Goal: Find specific page/section: Locate a particular part of the current website

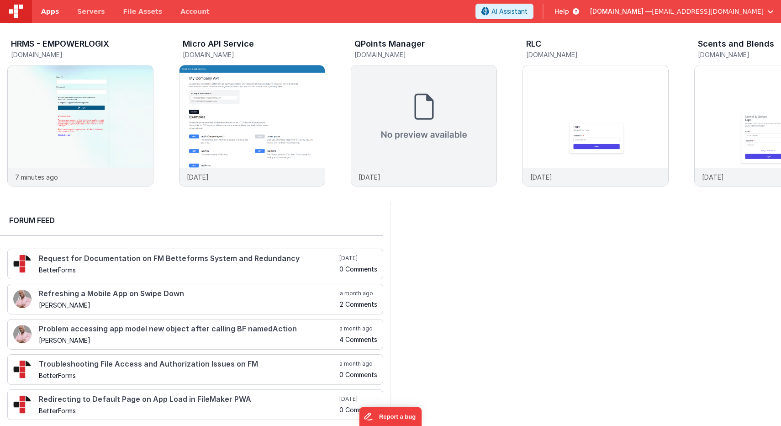
click at [53, 8] on span "Apps" at bounding box center [50, 11] width 18 height 9
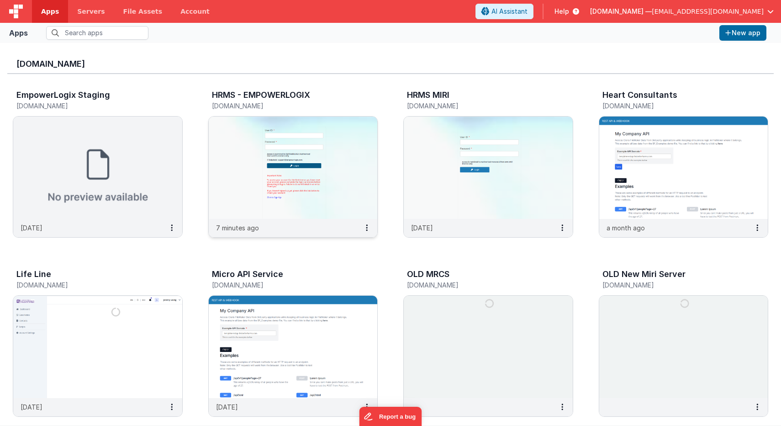
click at [291, 180] on img at bounding box center [293, 167] width 169 height 102
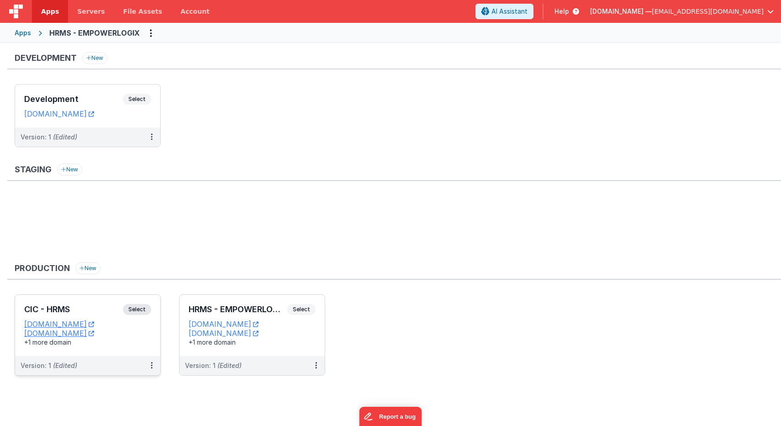
click at [77, 307] on h3 "CIC - HRMS" at bounding box center [73, 309] width 99 height 9
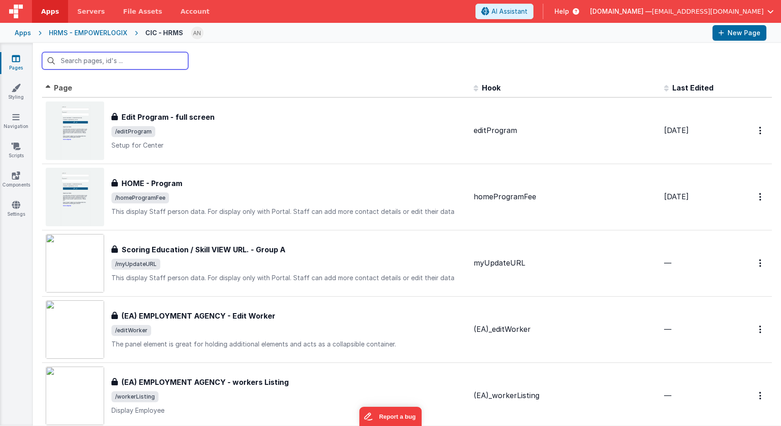
click at [100, 58] on input "text" at bounding box center [115, 60] width 146 height 17
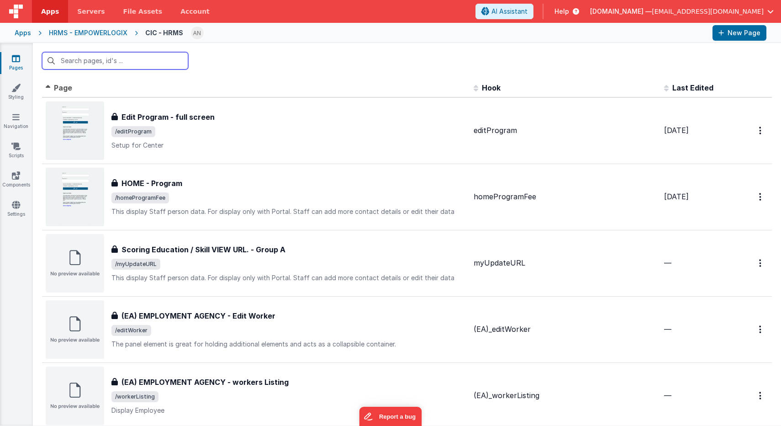
click at [101, 63] on input "text" at bounding box center [115, 60] width 146 height 17
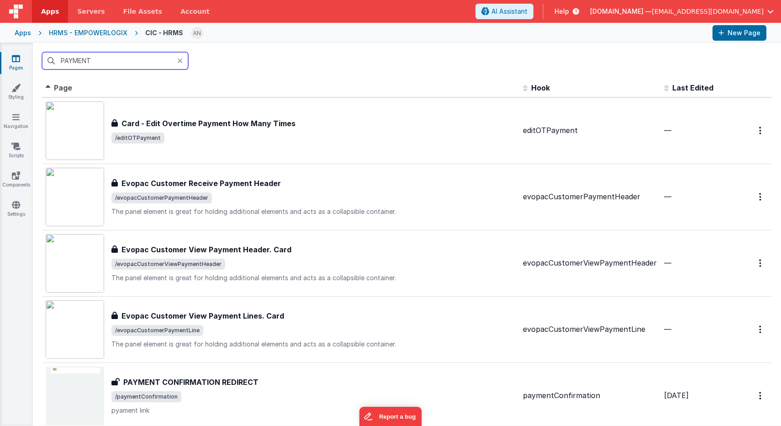
type input "PAYMENT"
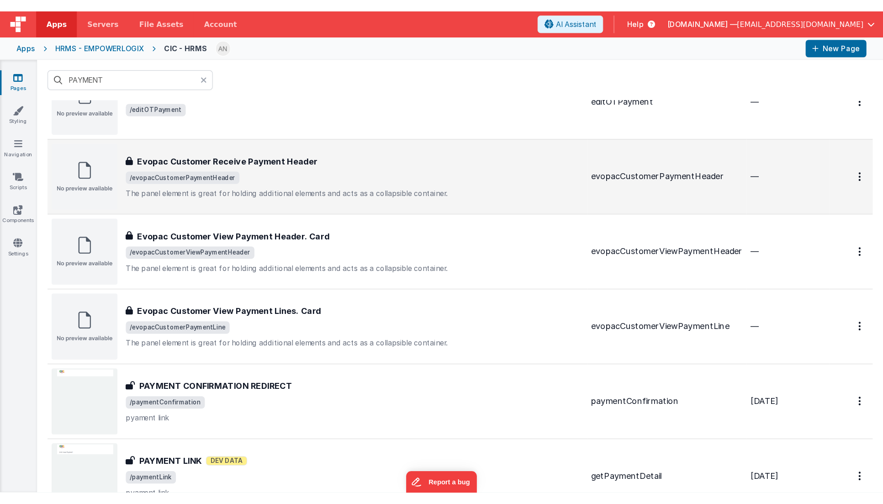
scroll to position [91, 0]
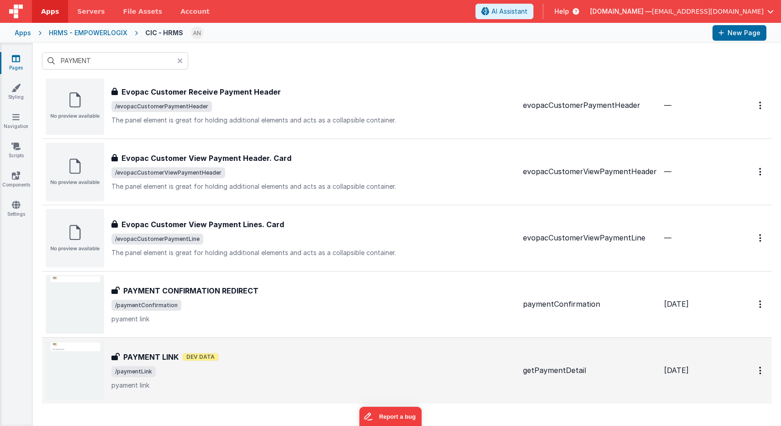
click at [257, 355] on div "PAYMENT LINK Dev Data" at bounding box center [313, 356] width 404 height 11
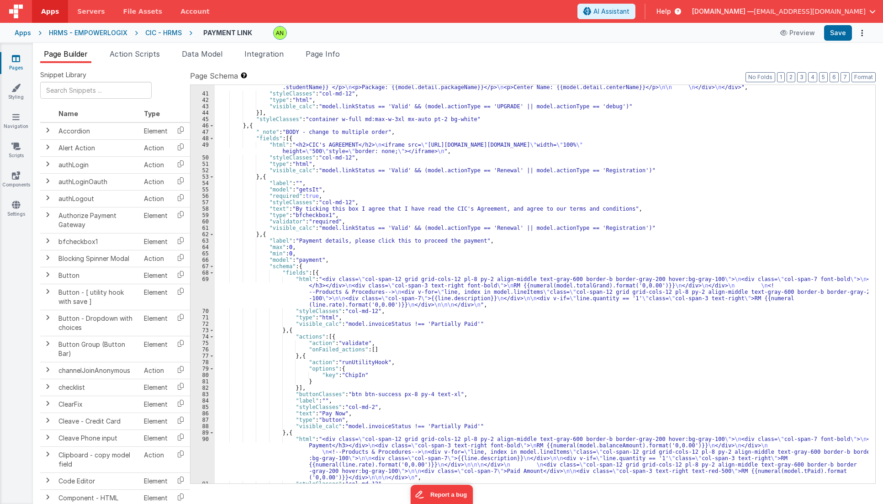
scroll to position [302, 0]
click at [555, 291] on div ""html" : "<div class= \" flex \" > \n <div class= \" flex-1 \" > \n <h3 class= …" at bounding box center [542, 287] width 654 height 418
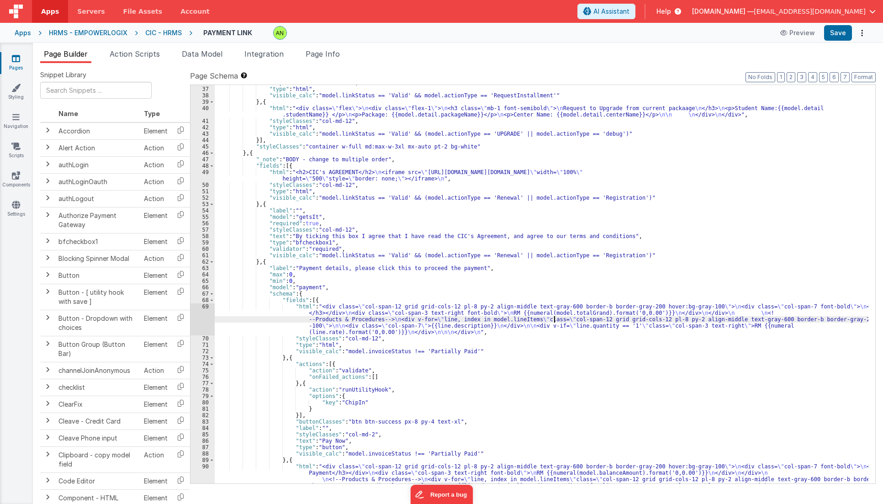
scroll to position [137, 0]
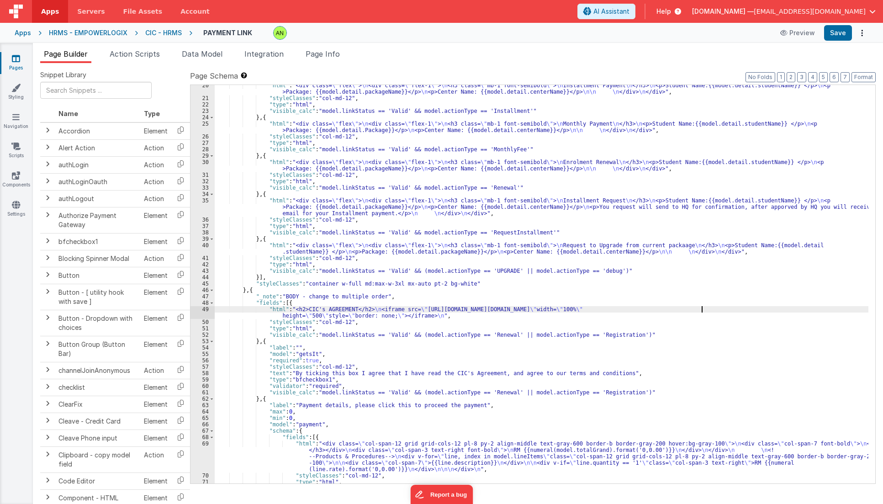
click at [702, 310] on div ""html" : "<div class= \" flex \" > \n <div class= \" flex-1 \" > \n <h3 class= …" at bounding box center [542, 291] width 654 height 418
click at [729, 307] on div ""html" : "<div class= \" flex \" > \n <div class= \" flex-1 \" > \n <h3 class= …" at bounding box center [542, 291] width 654 height 418
drag, startPoint x: 752, startPoint y: 357, endPoint x: 734, endPoint y: 365, distance: 19.9
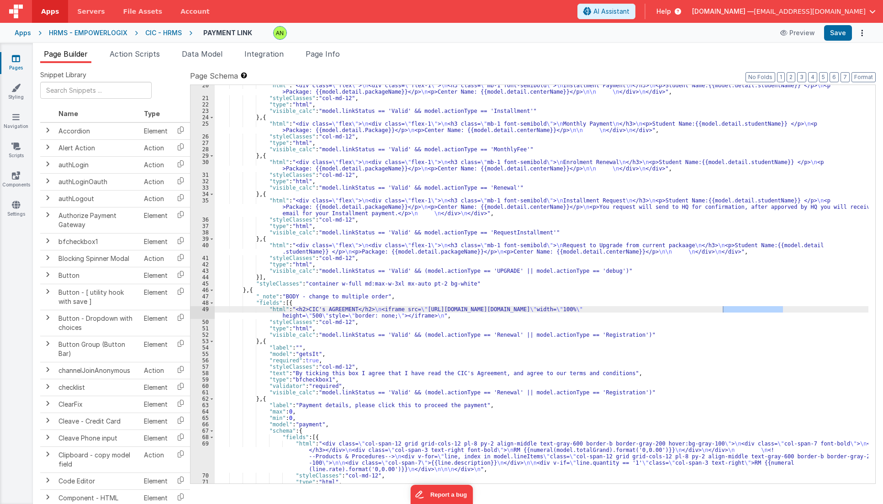
click at [734, 365] on div ""html" : "<div class= \" flex \" > \n <div class= \" flex-1 \" > \n <h3 class= …" at bounding box center [542, 291] width 654 height 418
click at [781, 308] on div ""html" : "<div class= \" flex \" > \n <div class= \" flex-1 \" > \n <h3 class= …" at bounding box center [542, 291] width 654 height 418
click at [413, 307] on div ""html" : "<div class= \" flex \" > \n <div class= \" flex-1 \" > \n <h3 class= …" at bounding box center [542, 291] width 654 height 418
click at [502, 62] on ul "Page Builder Action Scripts Data Model Integration Page Info" at bounding box center [458, 55] width 850 height 15
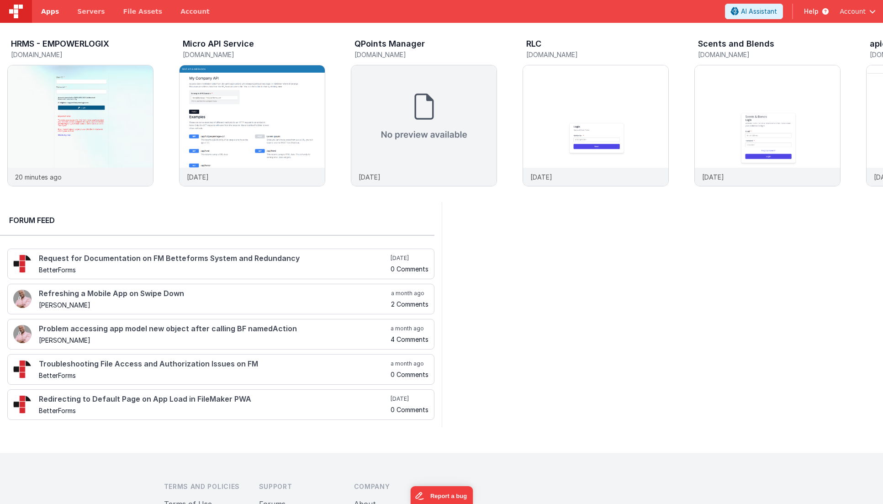
click at [39, 11] on link "Apps" at bounding box center [50, 11] width 36 height 23
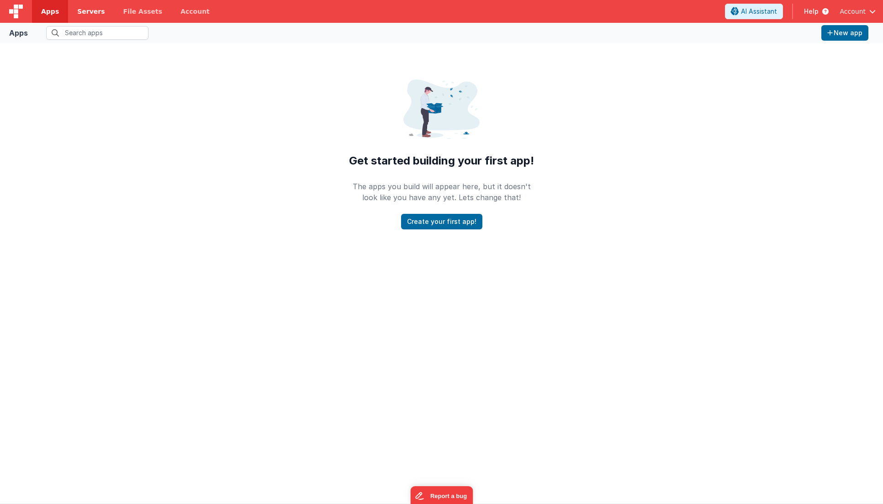
click at [83, 13] on span "Servers" at bounding box center [90, 11] width 27 height 9
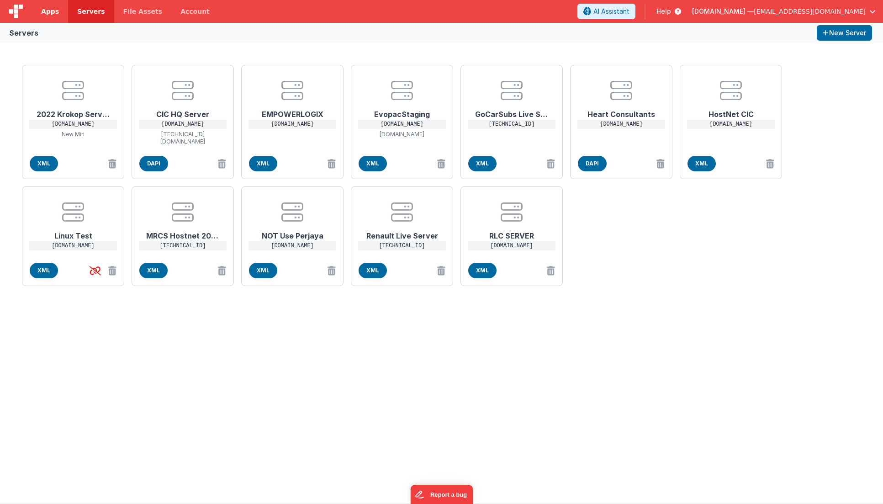
click at [52, 13] on span "Apps" at bounding box center [50, 11] width 18 height 9
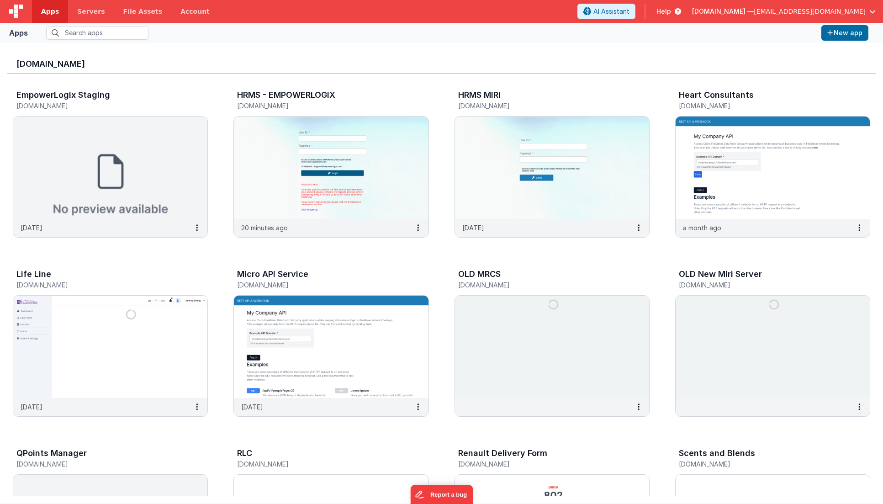
click at [355, 144] on img at bounding box center [331, 167] width 194 height 102
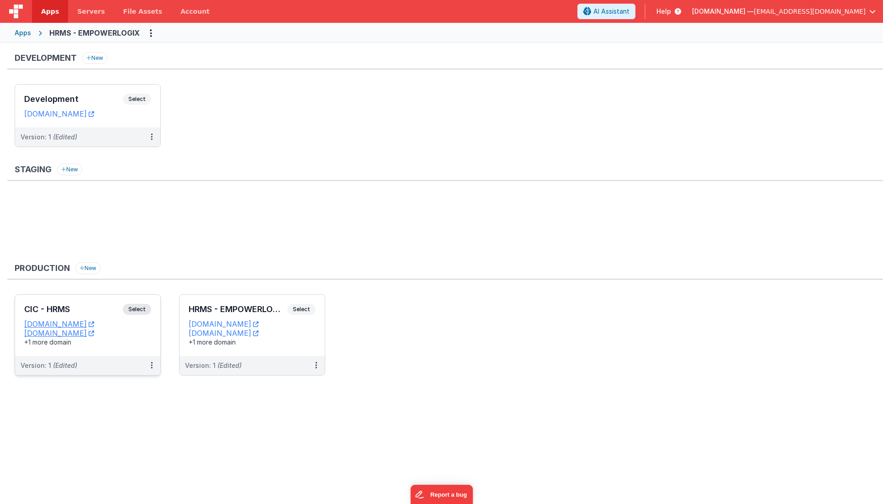
click at [103, 303] on div "CIC - HRMS Select URLs cic.evopac.com.my cichq.fmbetterforms.com +1 more domain" at bounding box center [87, 325] width 145 height 61
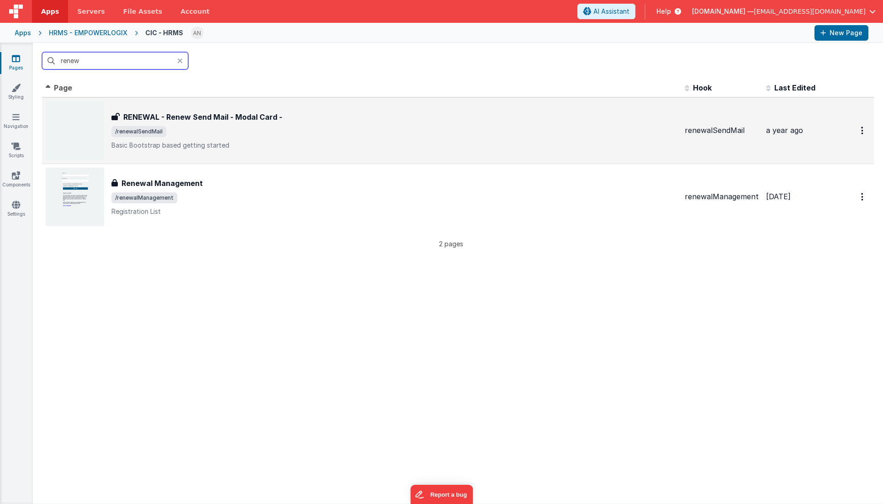
type input "renew"
click at [310, 125] on div "RENEWAL - Renew Send Mail - Modal Card - RENEWAL - Renew Send Mail - Modal Card…" at bounding box center [394, 130] width 566 height 38
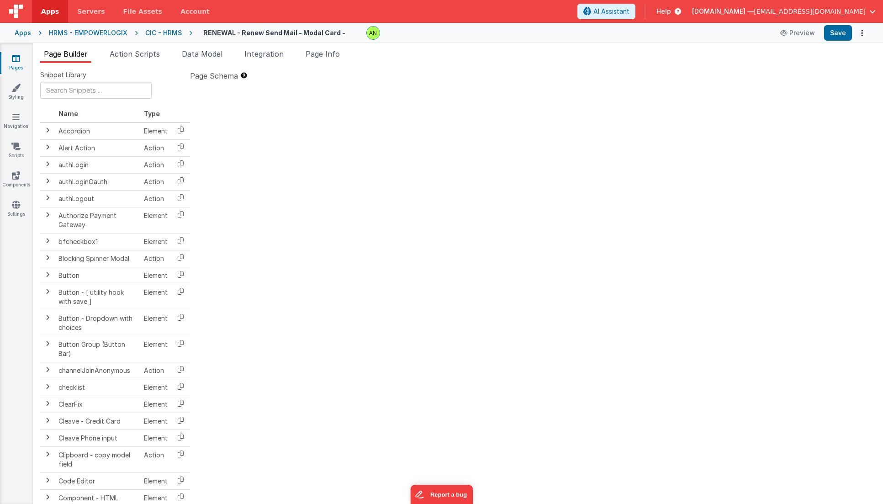
type textarea "Basic Bootstrap based getting started"
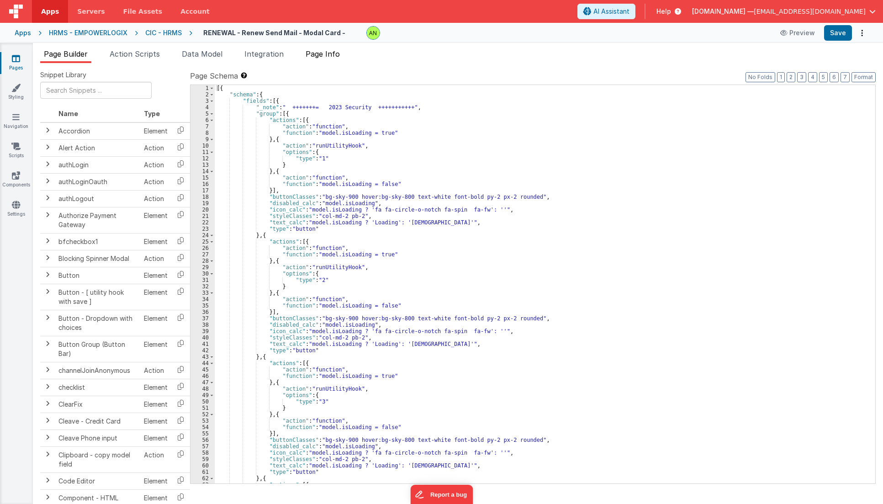
click at [321, 55] on span "Page Info" at bounding box center [323, 53] width 34 height 9
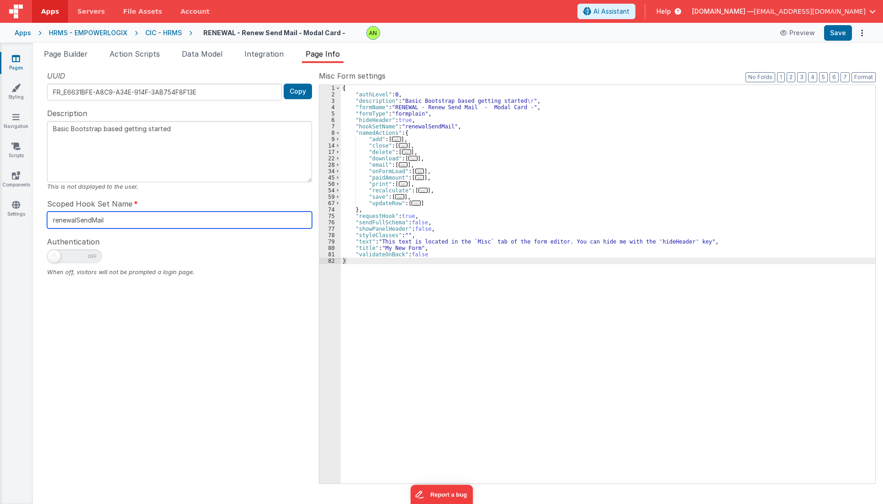
click at [88, 223] on input "renewalSendMail" at bounding box center [179, 220] width 265 height 17
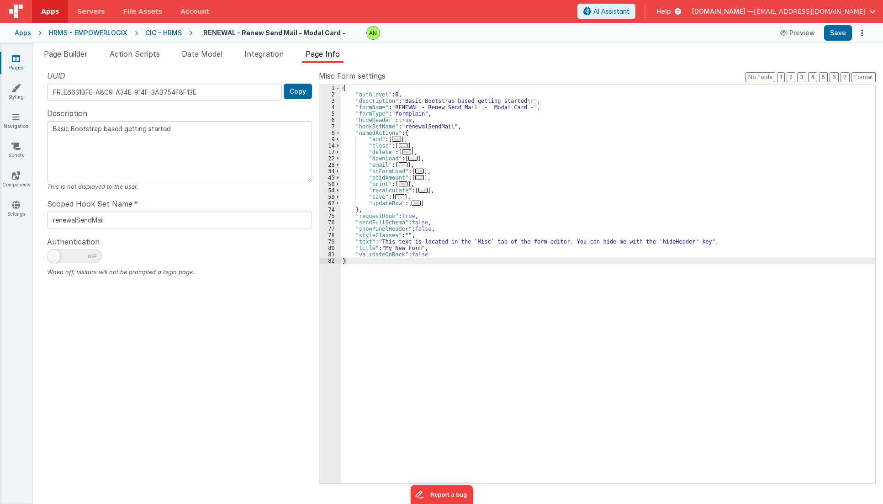
drag, startPoint x: 215, startPoint y: 367, endPoint x: 213, endPoint y: 362, distance: 5.2
click at [213, 362] on div "UUID FR_E6631BFE-A8C9-A34E-914F-3AB754F8F13E Copy Description Basic Bootstrap b…" at bounding box center [179, 276] width 279 height 413
